Goal: Find specific page/section

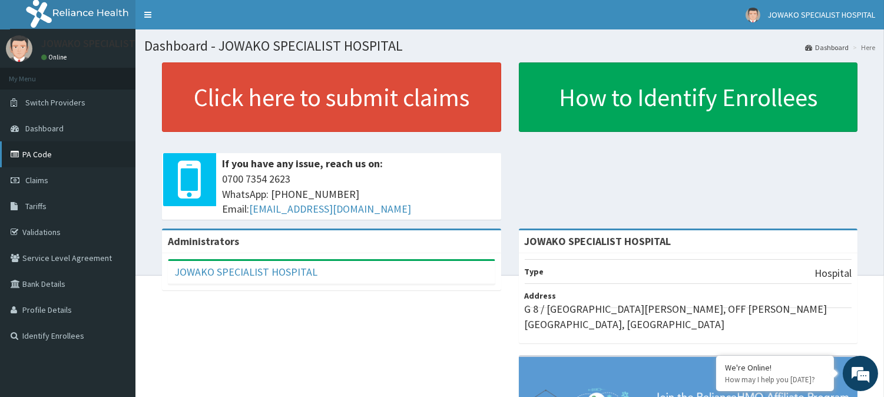
click at [21, 150] on icon at bounding box center [17, 154] width 12 height 8
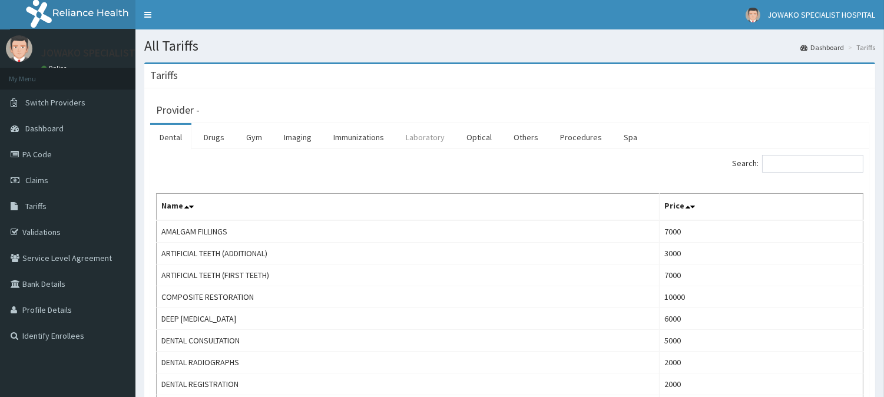
drag, startPoint x: 428, startPoint y: 132, endPoint x: 437, endPoint y: 133, distance: 8.9
click at [426, 133] on link "Laboratory" at bounding box center [425, 137] width 58 height 25
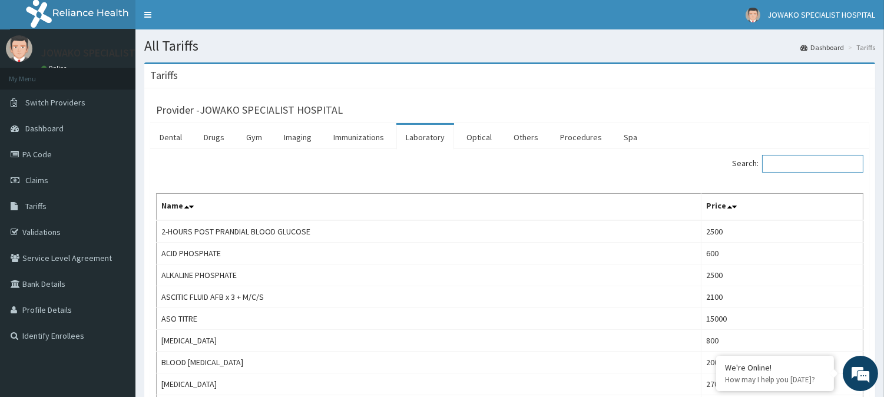
click at [828, 164] on input "Search:" at bounding box center [812, 164] width 101 height 18
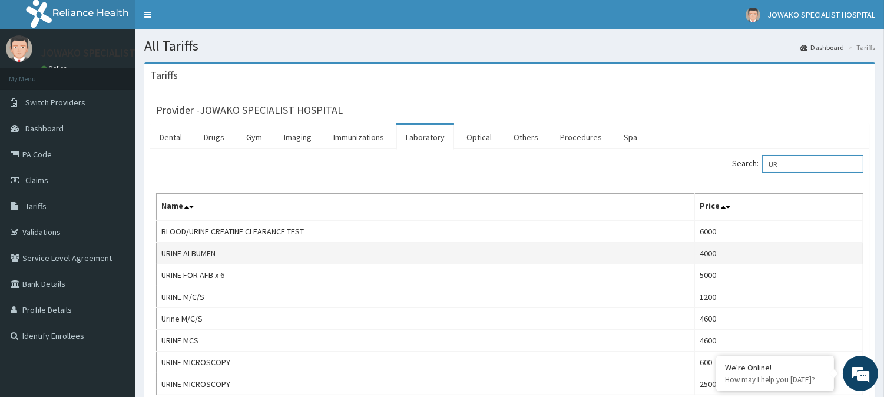
type input "U"
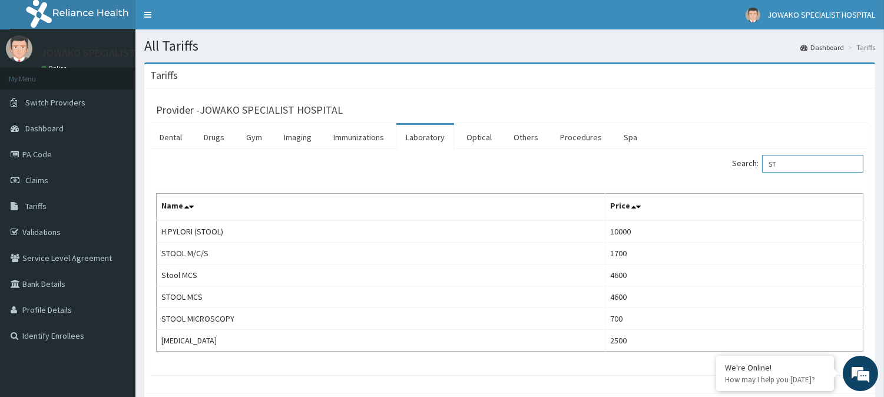
type input "S"
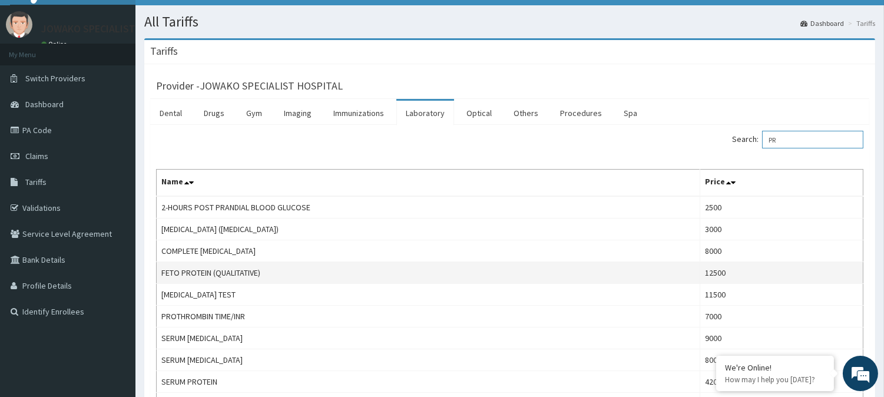
scroll to position [65, 0]
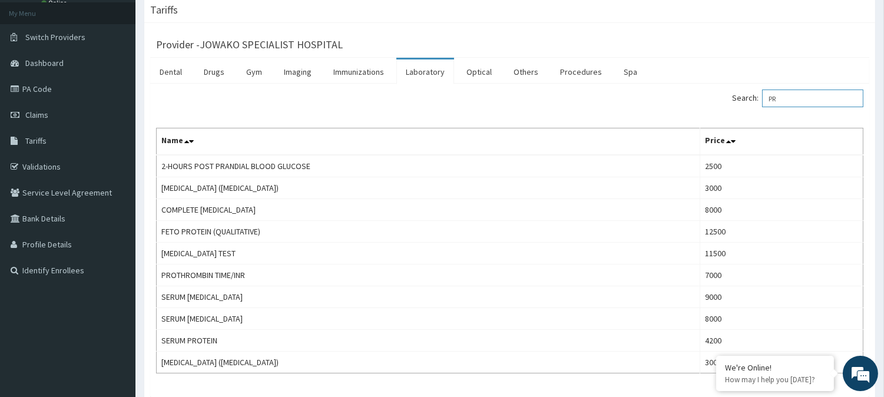
click at [796, 98] on input "PR" at bounding box center [812, 99] width 101 height 18
type input "P"
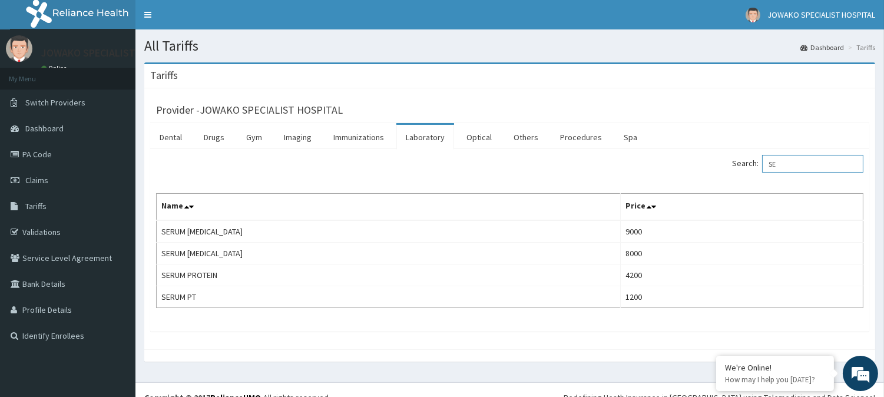
type input "S"
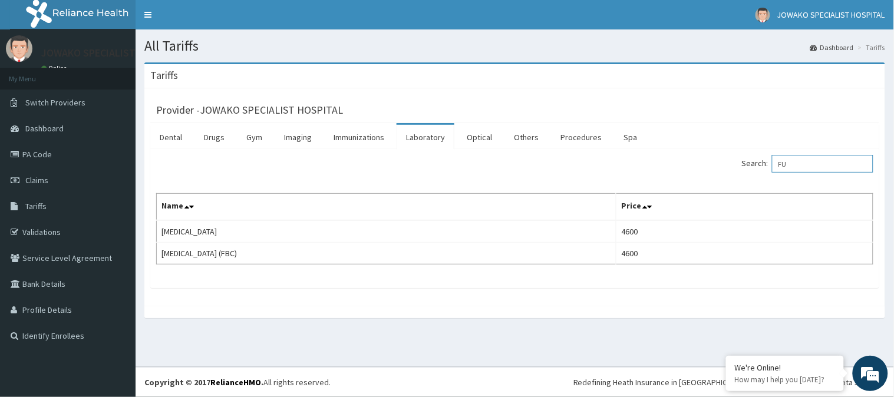
type input "F"
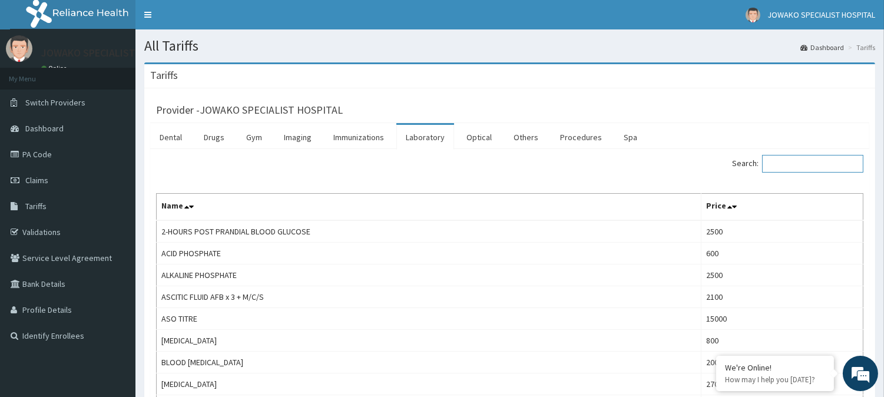
click at [798, 160] on input "Search:" at bounding box center [812, 164] width 101 height 18
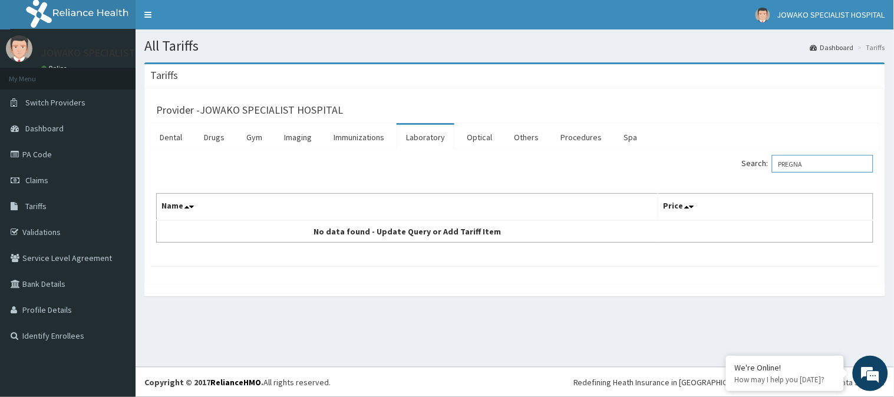
click at [821, 163] on input "PREGNA" at bounding box center [822, 164] width 101 height 18
type input "P"
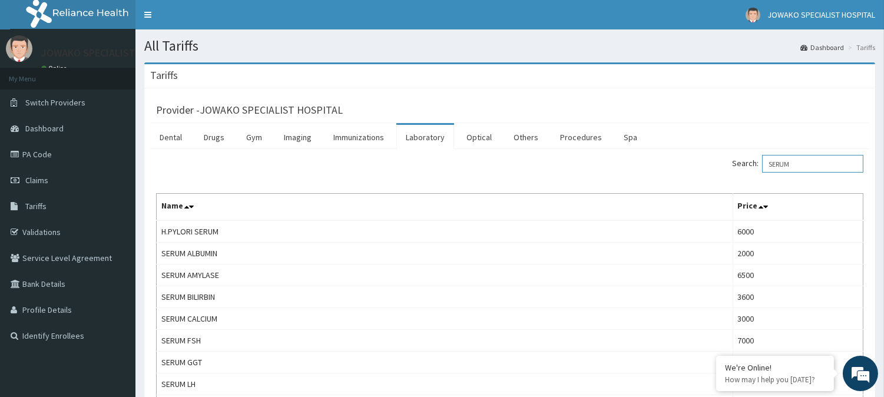
type input "SERUM"
click at [732, 134] on ul "Dental Drugs Gym Imaging Immunizations Laboratory Optical Others Procedures Spa" at bounding box center [509, 136] width 719 height 26
click at [44, 156] on link "PA Code" at bounding box center [67, 154] width 135 height 26
